Goal: Information Seeking & Learning: Learn about a topic

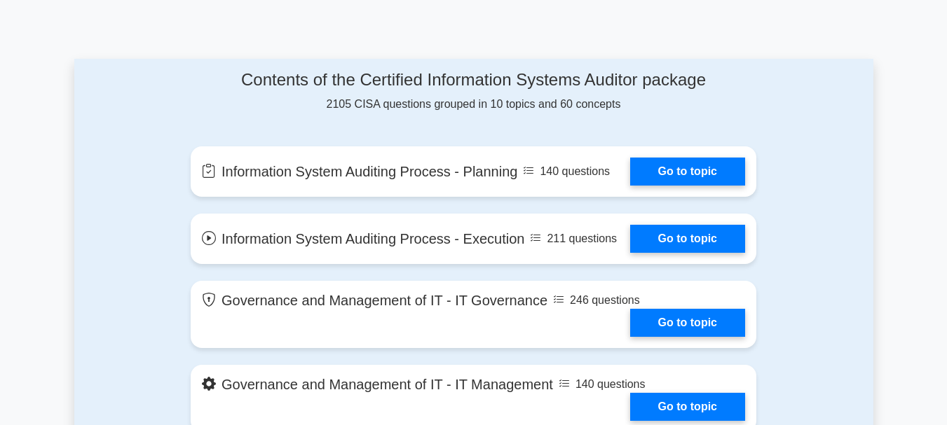
scroll to position [911, 0]
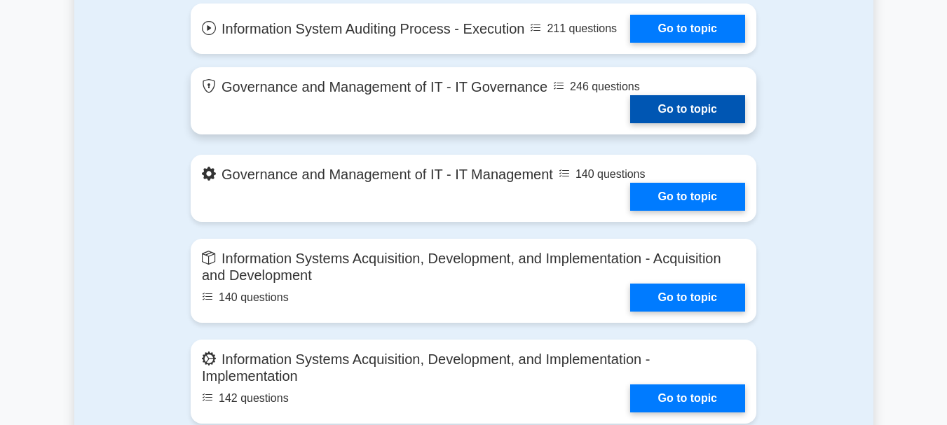
click at [694, 108] on link "Go to topic" at bounding box center [687, 109] width 115 height 28
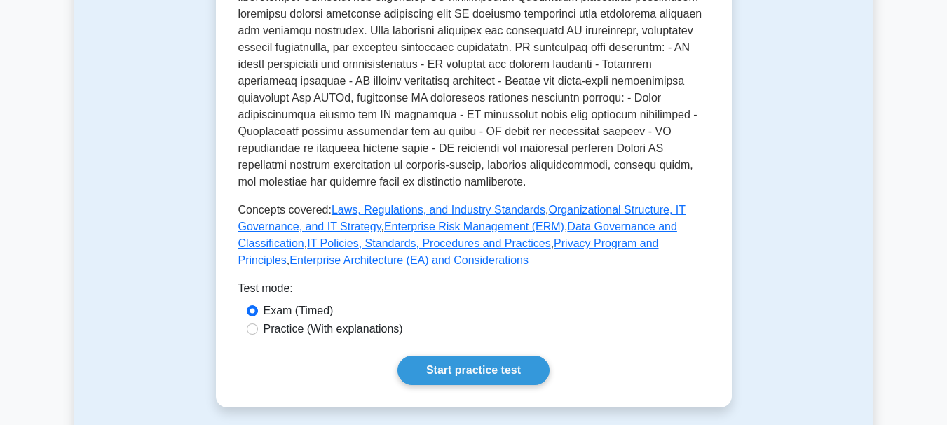
scroll to position [631, 0]
click at [352, 320] on label "Practice (With explanations)" at bounding box center [333, 328] width 139 height 17
click at [258, 323] on input "Practice (With explanations)" at bounding box center [252, 328] width 11 height 11
radio input "true"
drag, startPoint x: 430, startPoint y: 318, endPoint x: 444, endPoint y: 320, distance: 14.9
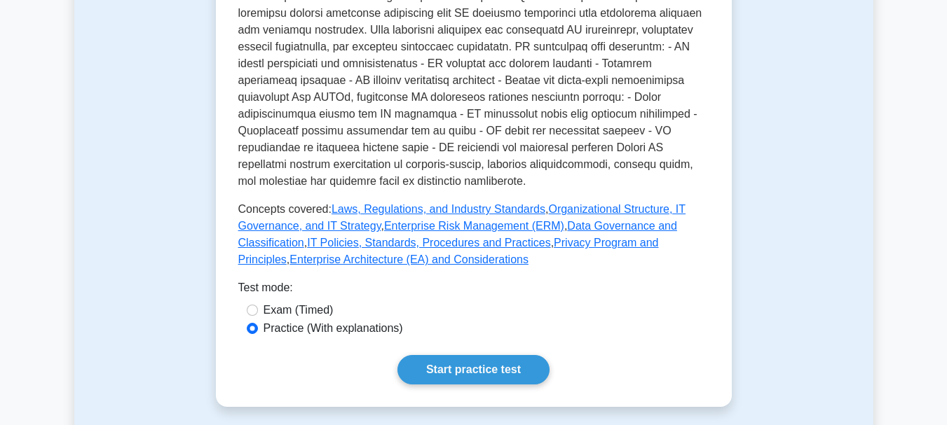
click at [477, 355] on link "Start practice test" at bounding box center [473, 369] width 152 height 29
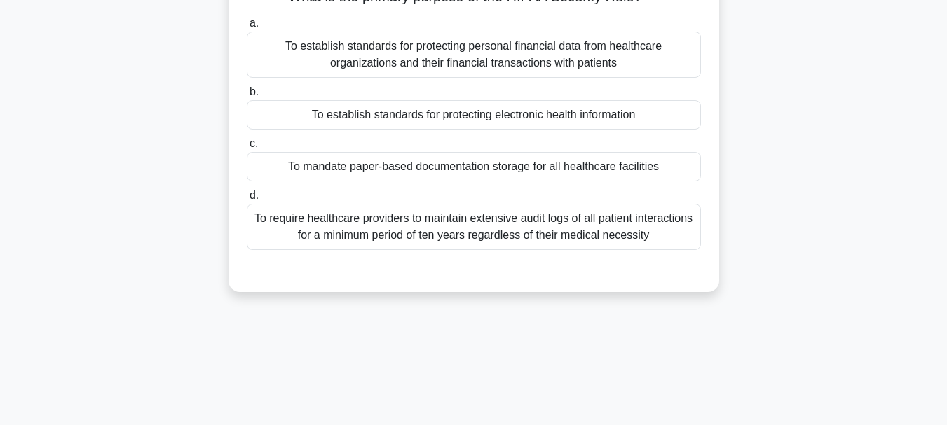
scroll to position [70, 0]
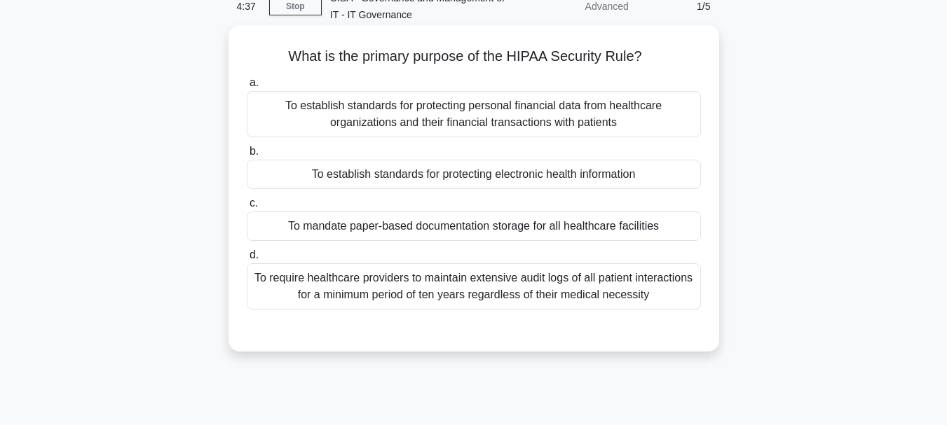
click at [564, 118] on div "To establish standards for protecting personal financial data from healthcare o…" at bounding box center [474, 114] width 454 height 46
click at [247, 88] on input "a. To establish standards for protecting personal financial data from healthcar…" at bounding box center [247, 82] width 0 height 9
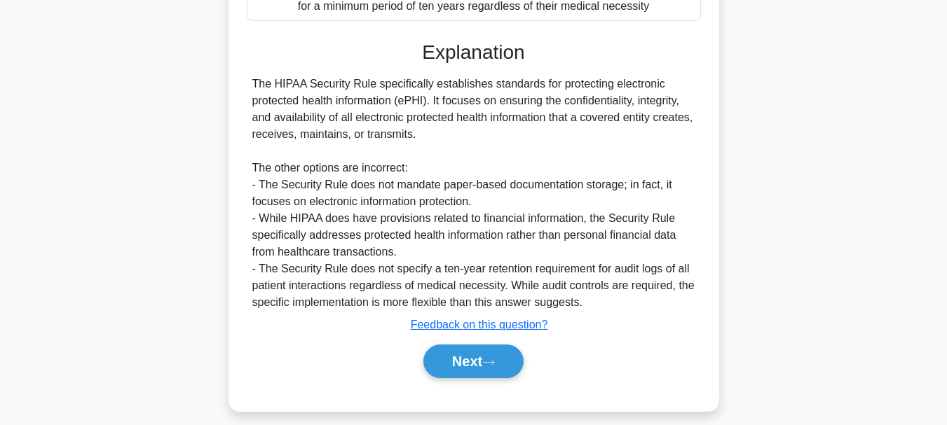
scroll to position [374, 0]
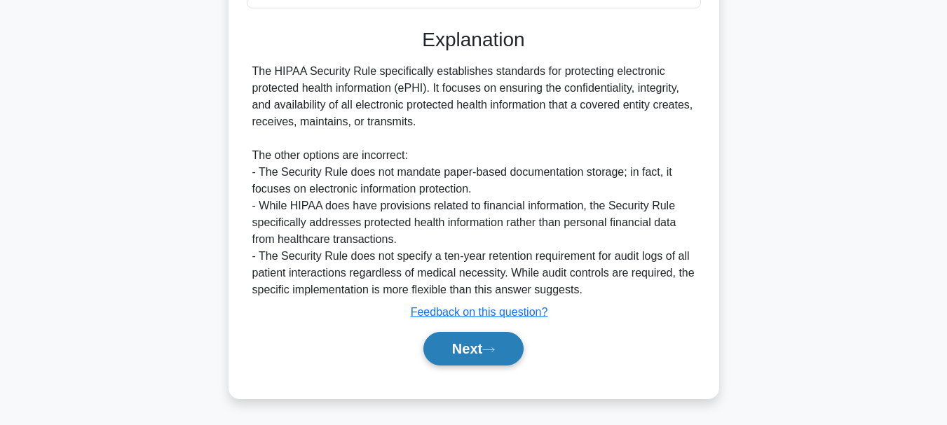
click at [440, 363] on button "Next" at bounding box center [473, 349] width 100 height 34
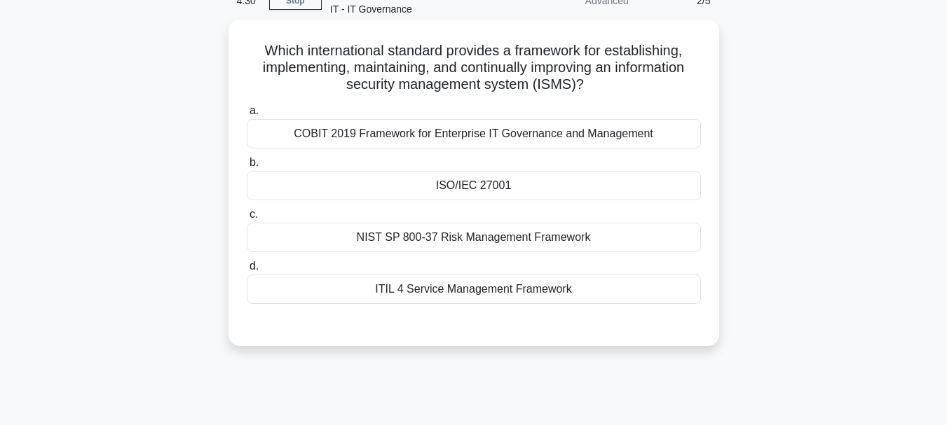
scroll to position [51, 0]
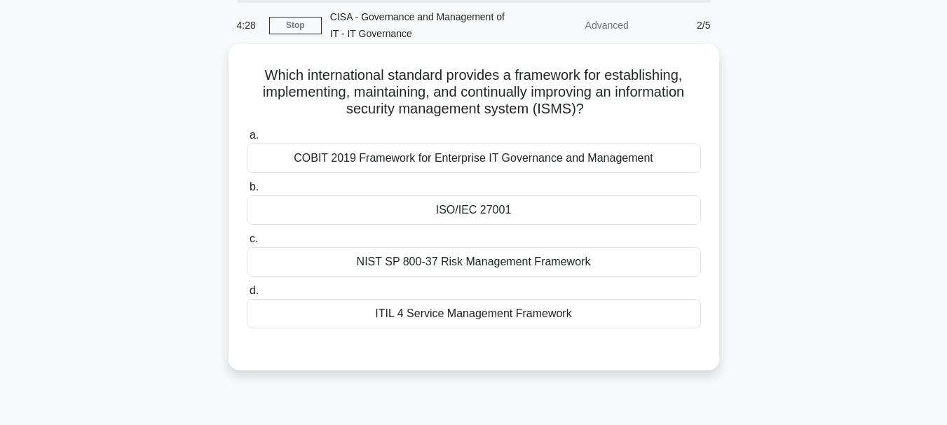
drag, startPoint x: 421, startPoint y: 88, endPoint x: 622, endPoint y: 122, distance: 203.9
click at [622, 122] on div "Which international standard provides a framework for establishing, implementin…" at bounding box center [473, 207] width 479 height 315
click at [492, 315] on div "ITIL 4 Service Management Framework" at bounding box center [474, 313] width 454 height 29
click at [247, 296] on input "d. ITIL 4 Service Management Framework" at bounding box center [247, 291] width 0 height 9
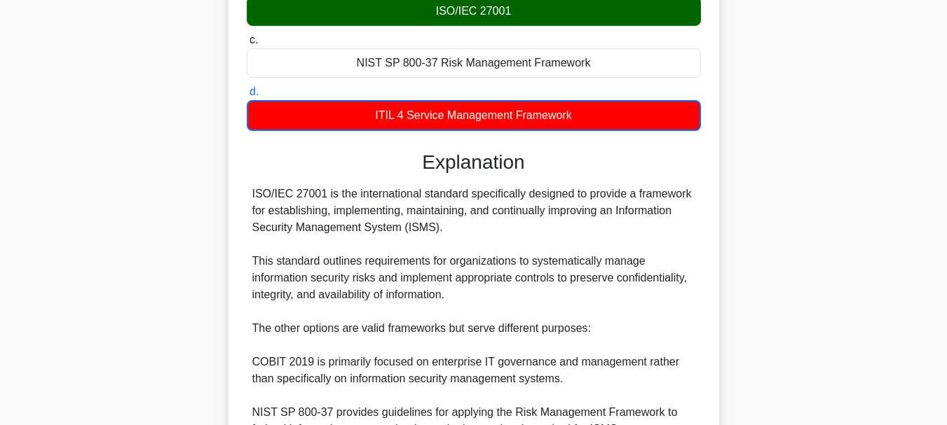
scroll to position [402, 0]
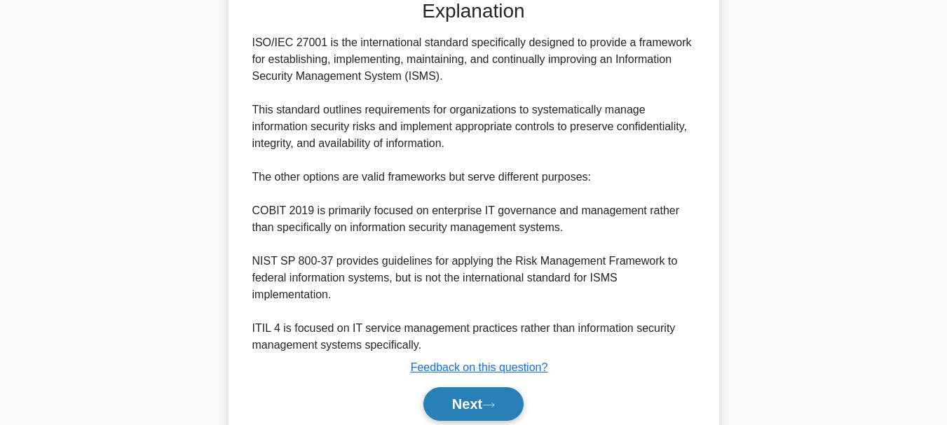
click at [480, 401] on button "Next" at bounding box center [473, 405] width 100 height 34
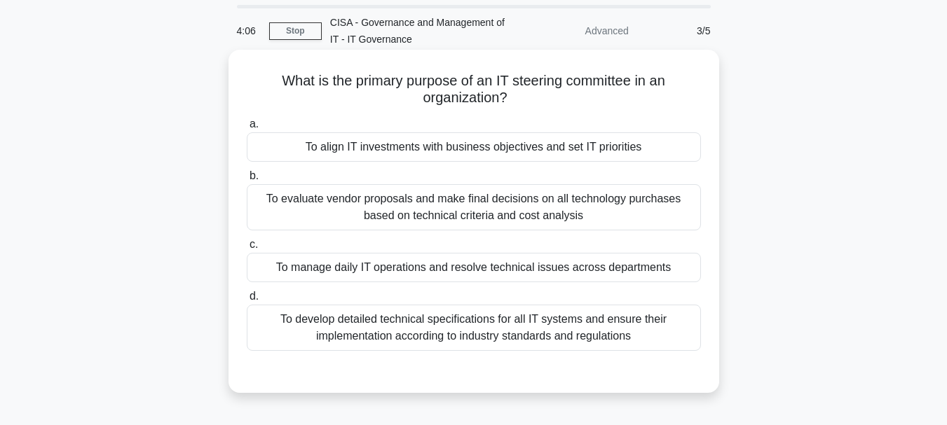
scroll to position [70, 0]
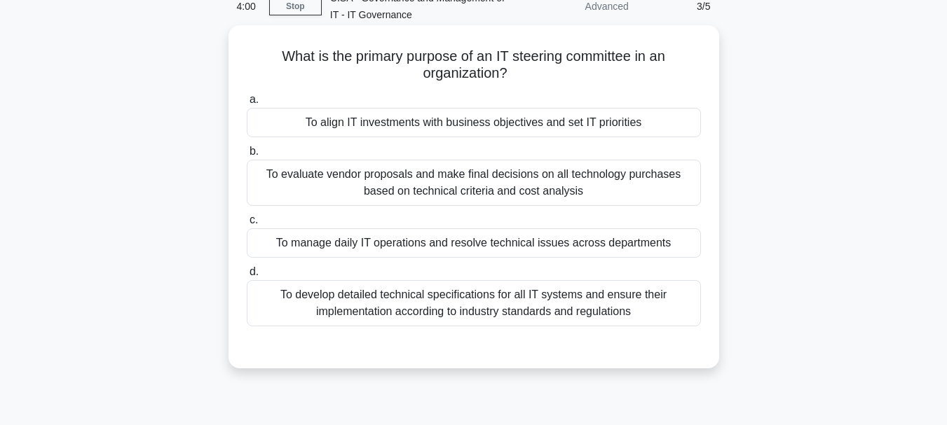
click at [553, 128] on div "To align IT investments with business objectives and set IT priorities" at bounding box center [474, 122] width 454 height 29
click at [247, 104] on input "a. To align IT investments with business objectives and set IT priorities" at bounding box center [247, 99] width 0 height 9
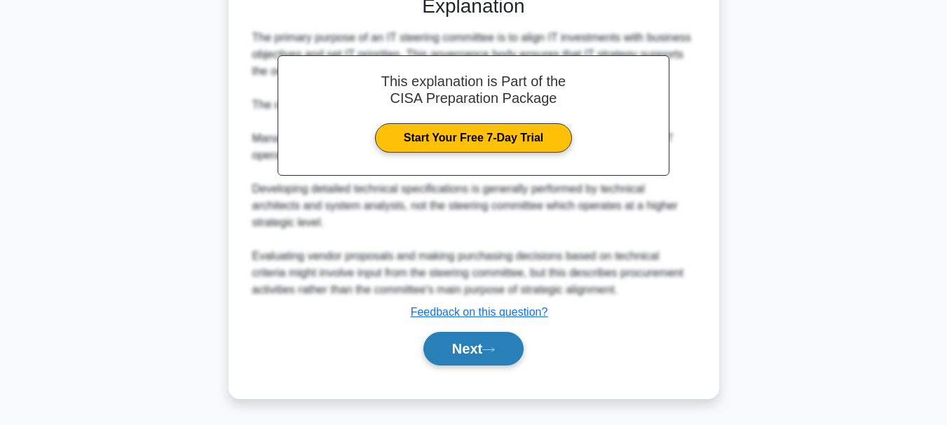
click at [498, 364] on button "Next" at bounding box center [473, 349] width 100 height 34
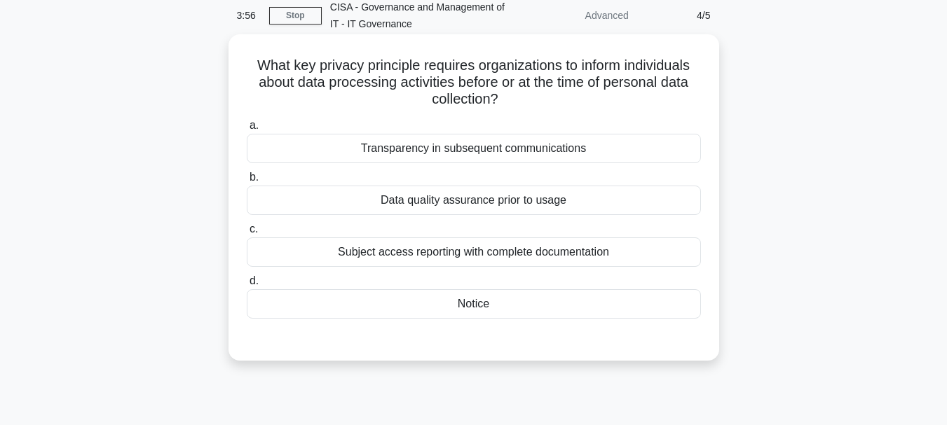
scroll to position [51, 0]
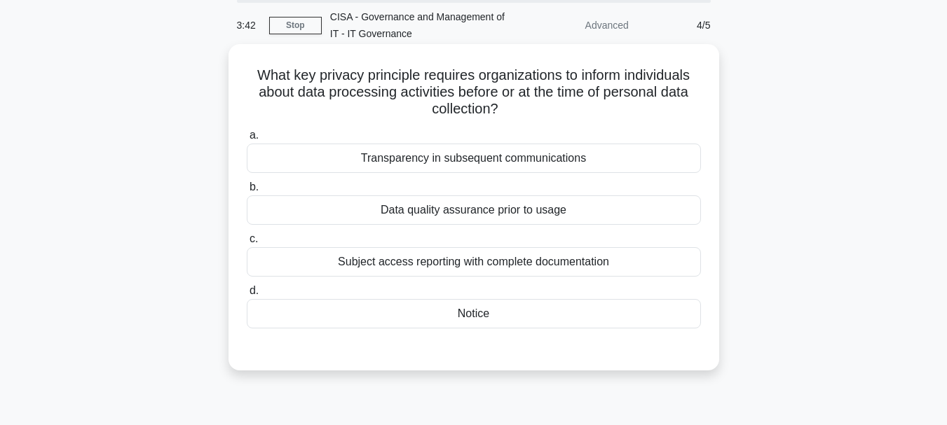
click at [491, 170] on div "Transparency in subsequent communications" at bounding box center [474, 158] width 454 height 29
click at [247, 140] on input "a. Transparency in subsequent communications" at bounding box center [247, 135] width 0 height 9
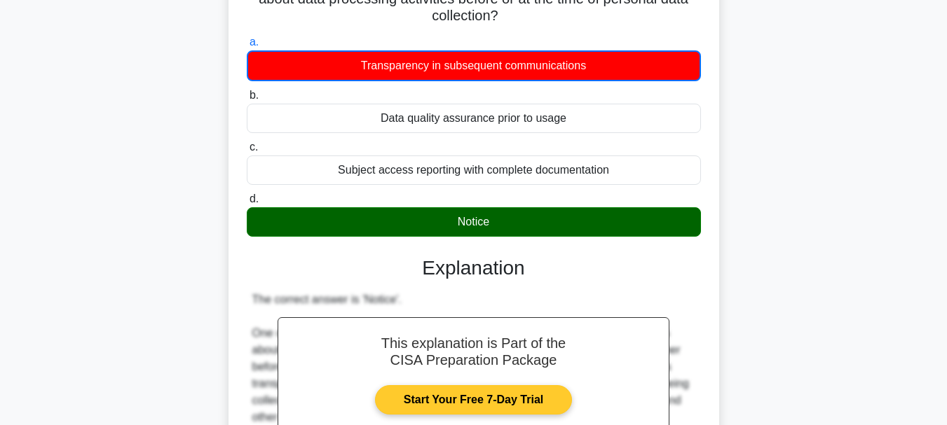
scroll to position [402, 0]
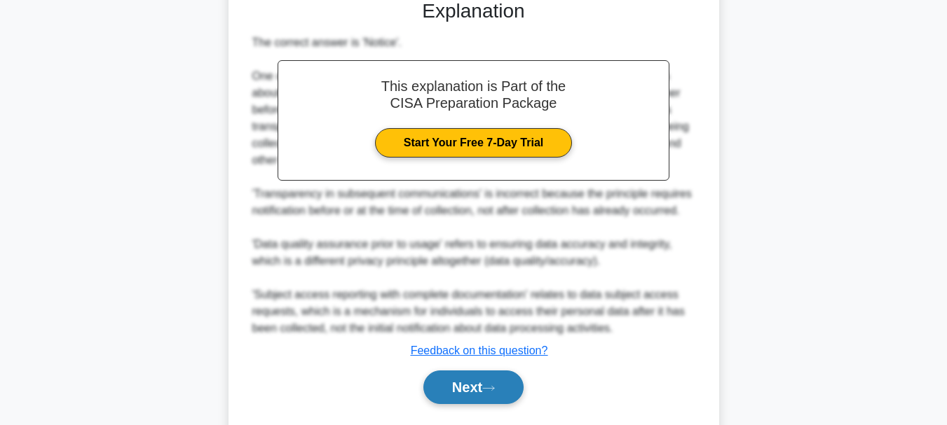
drag, startPoint x: 494, startPoint y: 392, endPoint x: 482, endPoint y: 384, distance: 15.2
click at [493, 392] on icon at bounding box center [488, 389] width 13 height 8
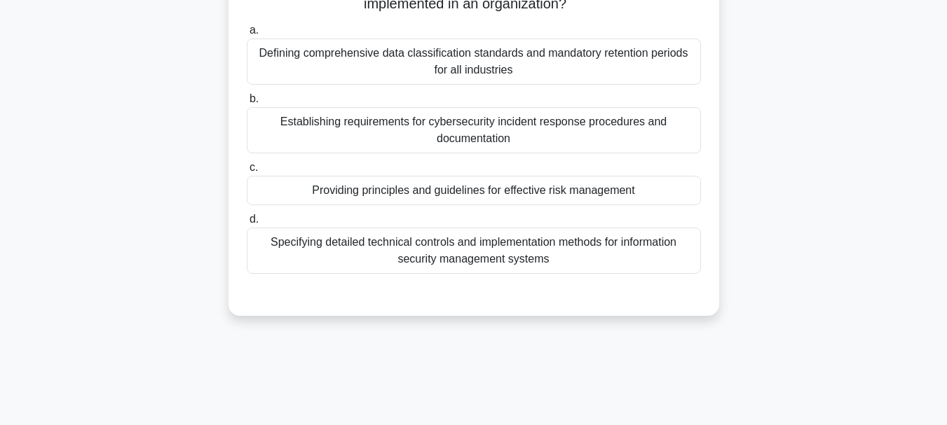
scroll to position [140, 0]
click at [485, 267] on div "Specifying detailed technical controls and implementation methods for informati…" at bounding box center [474, 250] width 454 height 46
click at [247, 224] on input "d. Specifying detailed technical controls and implementation methods for inform…" at bounding box center [247, 218] width 0 height 9
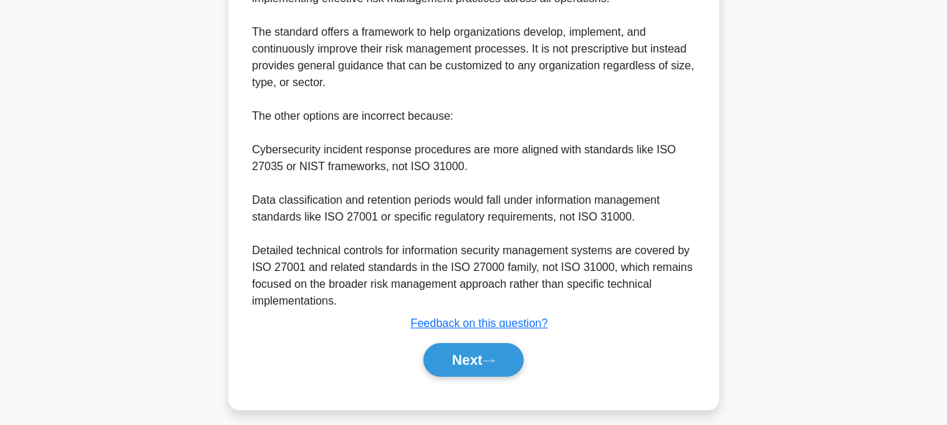
scroll to position [525, 0]
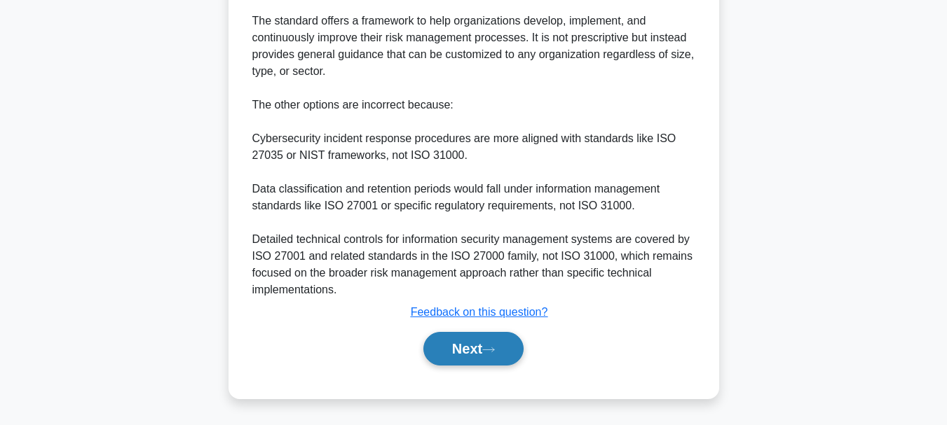
click at [493, 341] on button "Next" at bounding box center [473, 349] width 100 height 34
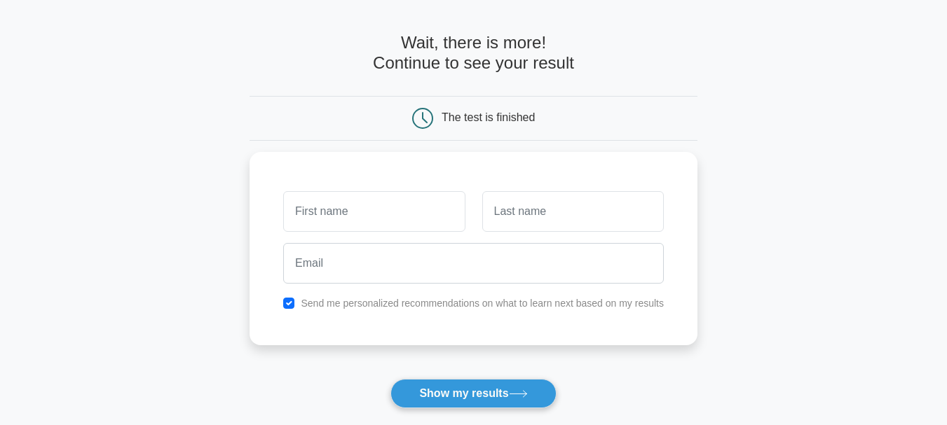
scroll to position [70, 0]
